Goal: Information Seeking & Learning: Learn about a topic

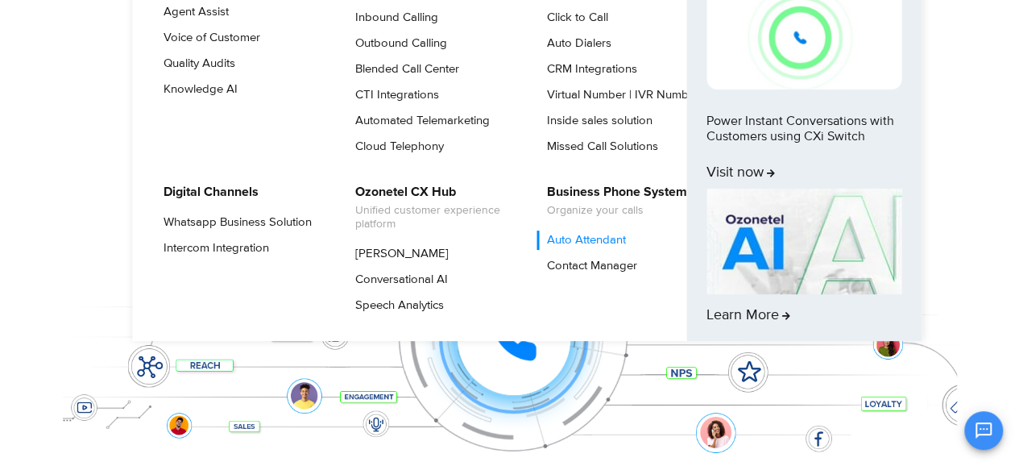
scroll to position [161, 0]
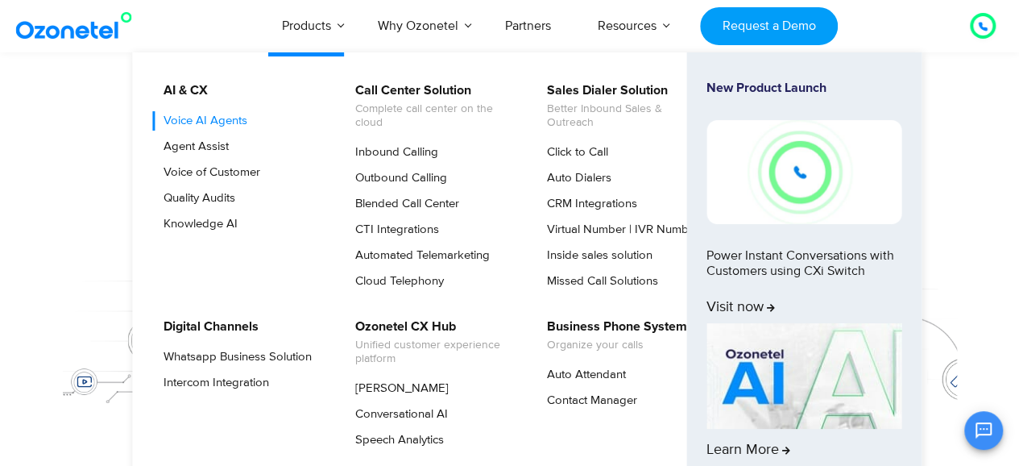
click at [218, 121] on link "Voice AI Agents" at bounding box center [201, 120] width 97 height 19
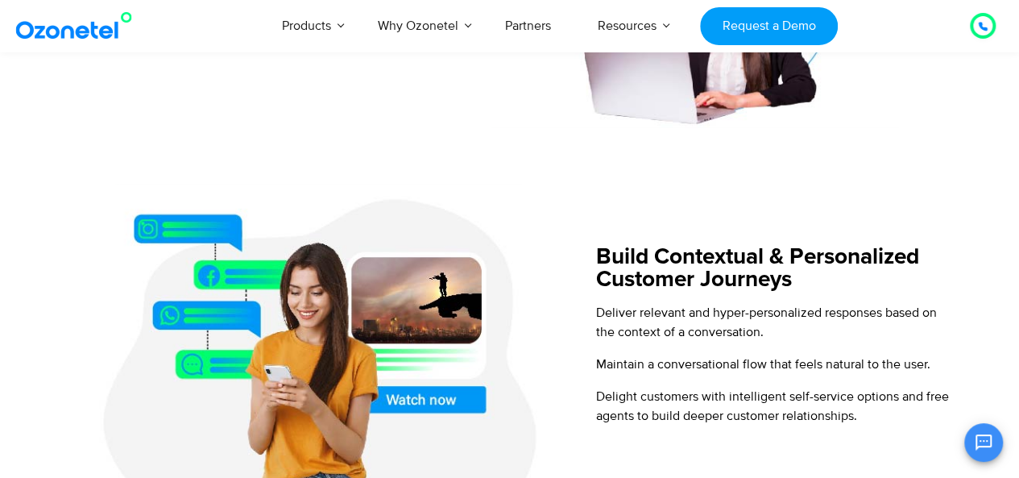
scroll to position [967, 0]
